Goal: Navigation & Orientation: Understand site structure

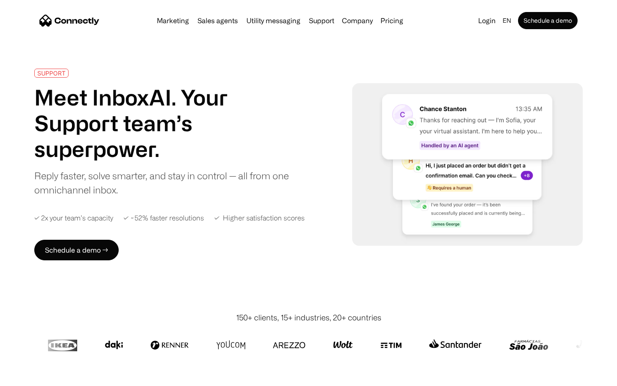
scroll to position [3363, 0]
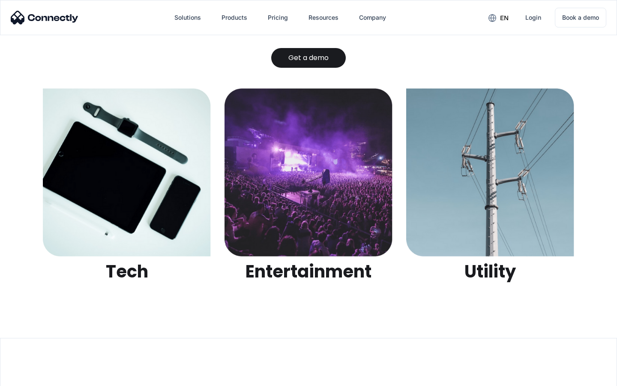
scroll to position [2704, 0]
